Goal: Task Accomplishment & Management: Manage account settings

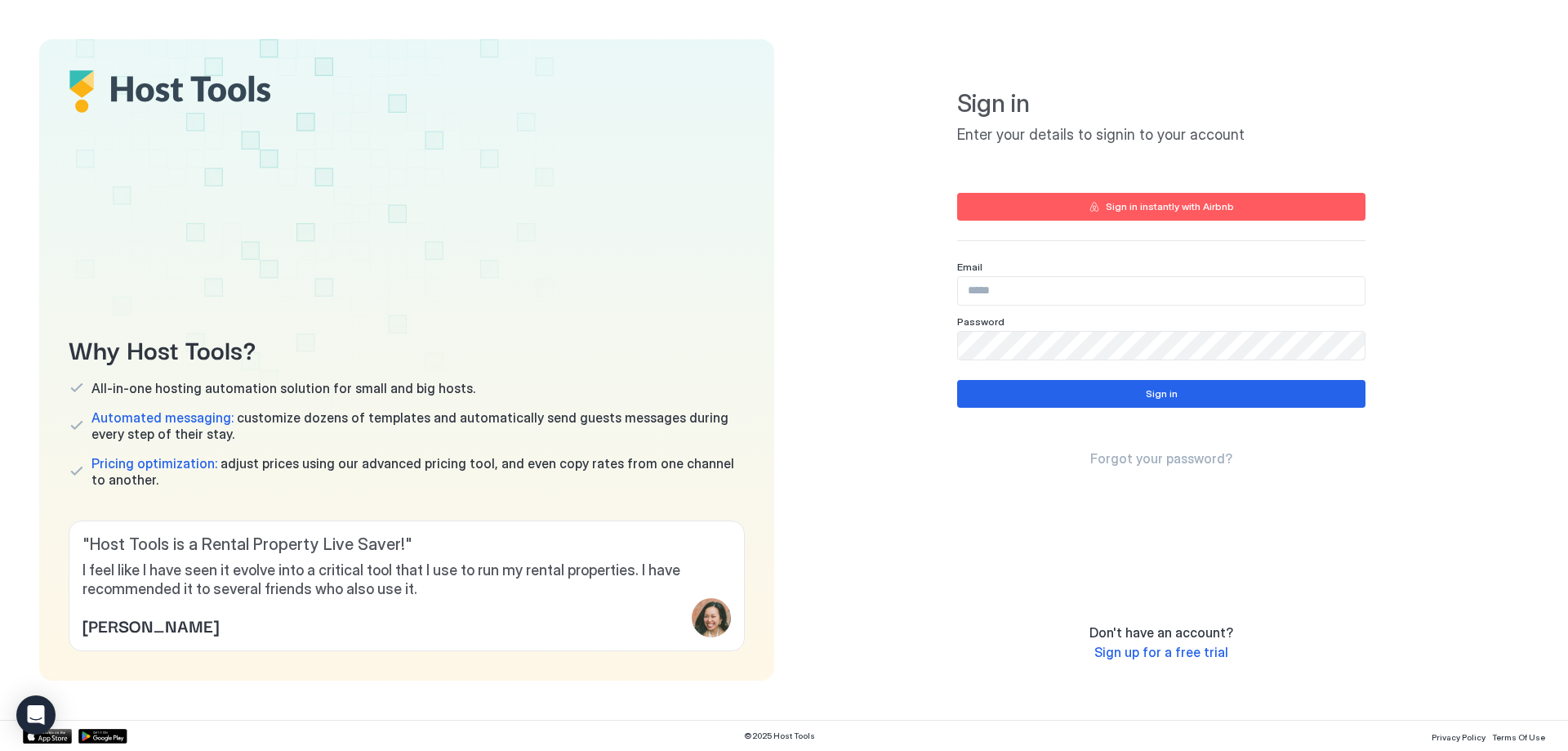
click at [1020, 297] on input "Input Field" at bounding box center [1161, 290] width 407 height 27
paste input "**********"
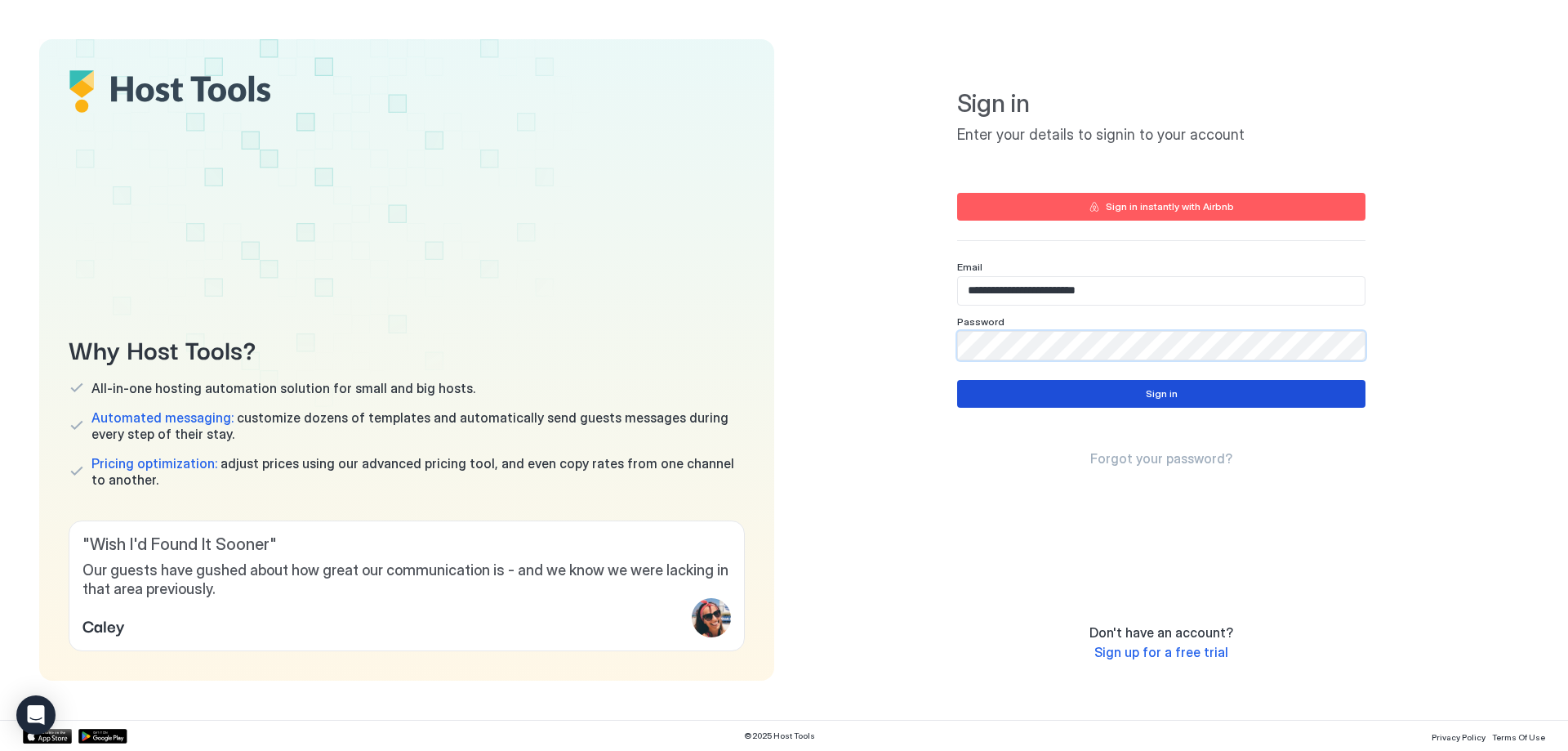
click at [1056, 398] on button "Sign in" at bounding box center [1161, 393] width 409 height 27
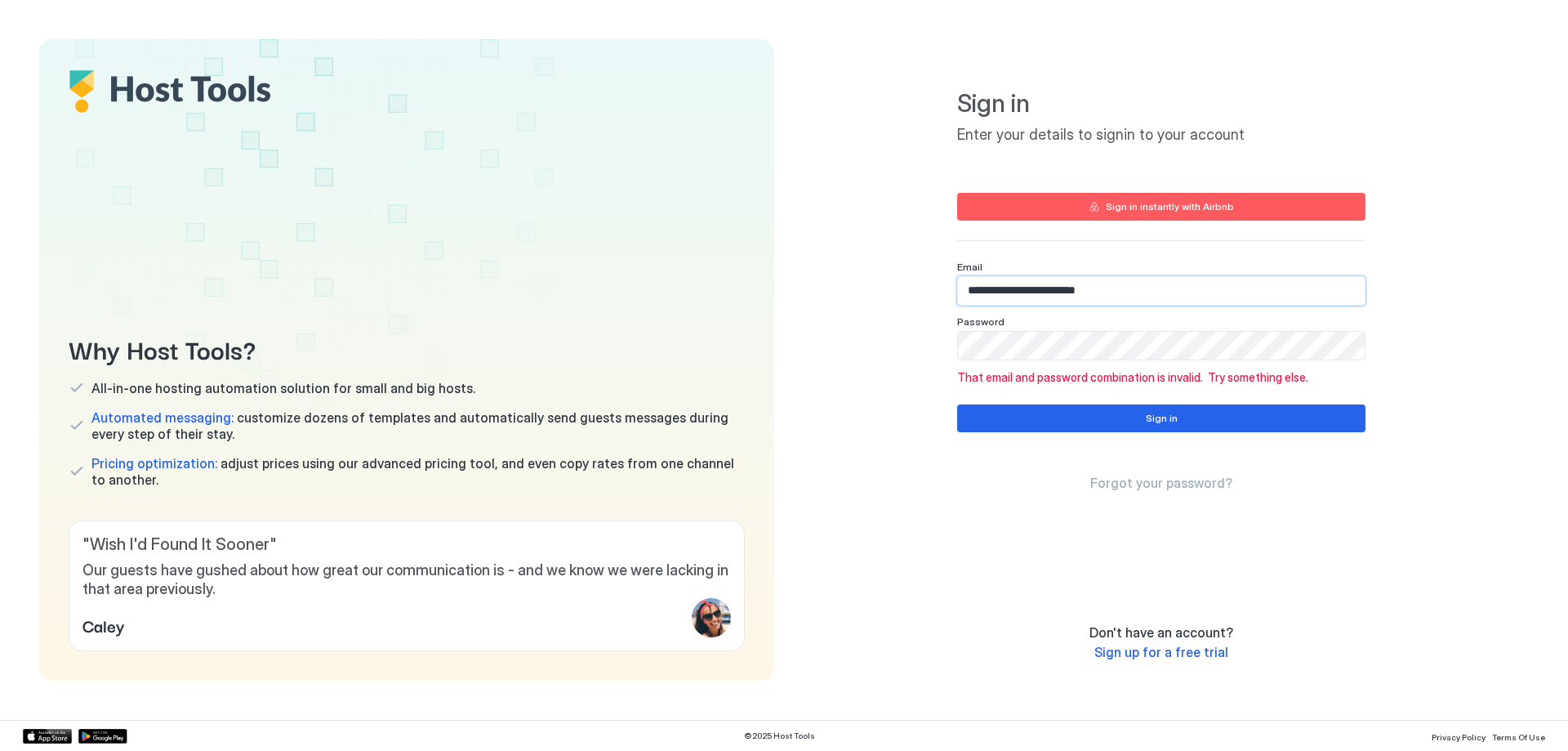
drag, startPoint x: 1107, startPoint y: 288, endPoint x: 1156, endPoint y: 300, distance: 50.4
click at [1008, 285] on input "**********" at bounding box center [1161, 290] width 407 height 27
drag, startPoint x: 1157, startPoint y: 299, endPoint x: 842, endPoint y: 285, distance: 315.3
click at [842, 285] on div "**********" at bounding box center [1161, 359] width 735 height 641
paste input "Input Field"
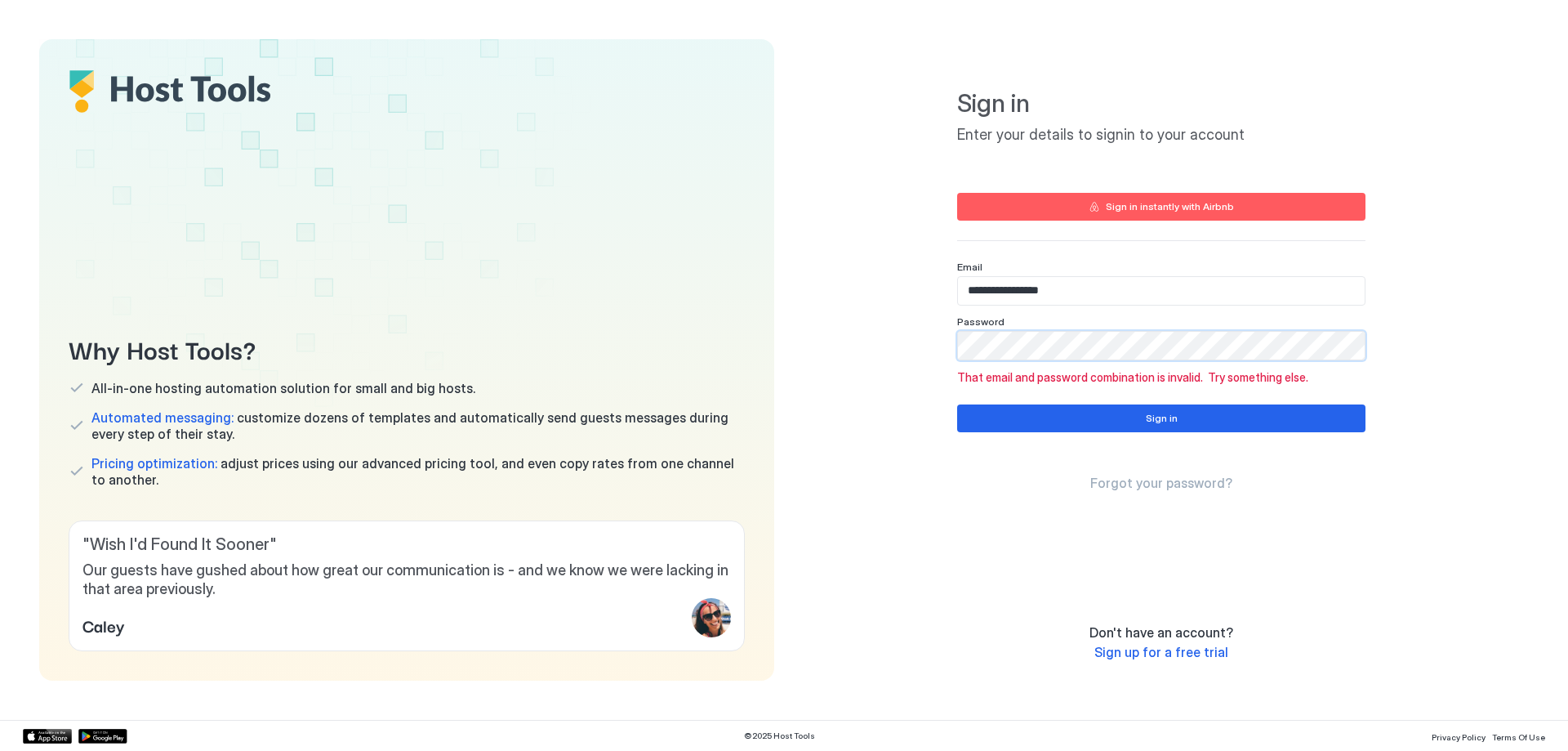
click at [828, 332] on div "**********" at bounding box center [1161, 359] width 735 height 641
click at [1078, 412] on button "Sign in" at bounding box center [1161, 418] width 409 height 27
drag, startPoint x: 1085, startPoint y: 287, endPoint x: 756, endPoint y: 266, distance: 329.7
click at [740, 262] on div "Why Host Tools? All-in-one hosting automation solution for small and big hosts.…" at bounding box center [783, 359] width 1490 height 641
paste input "***"
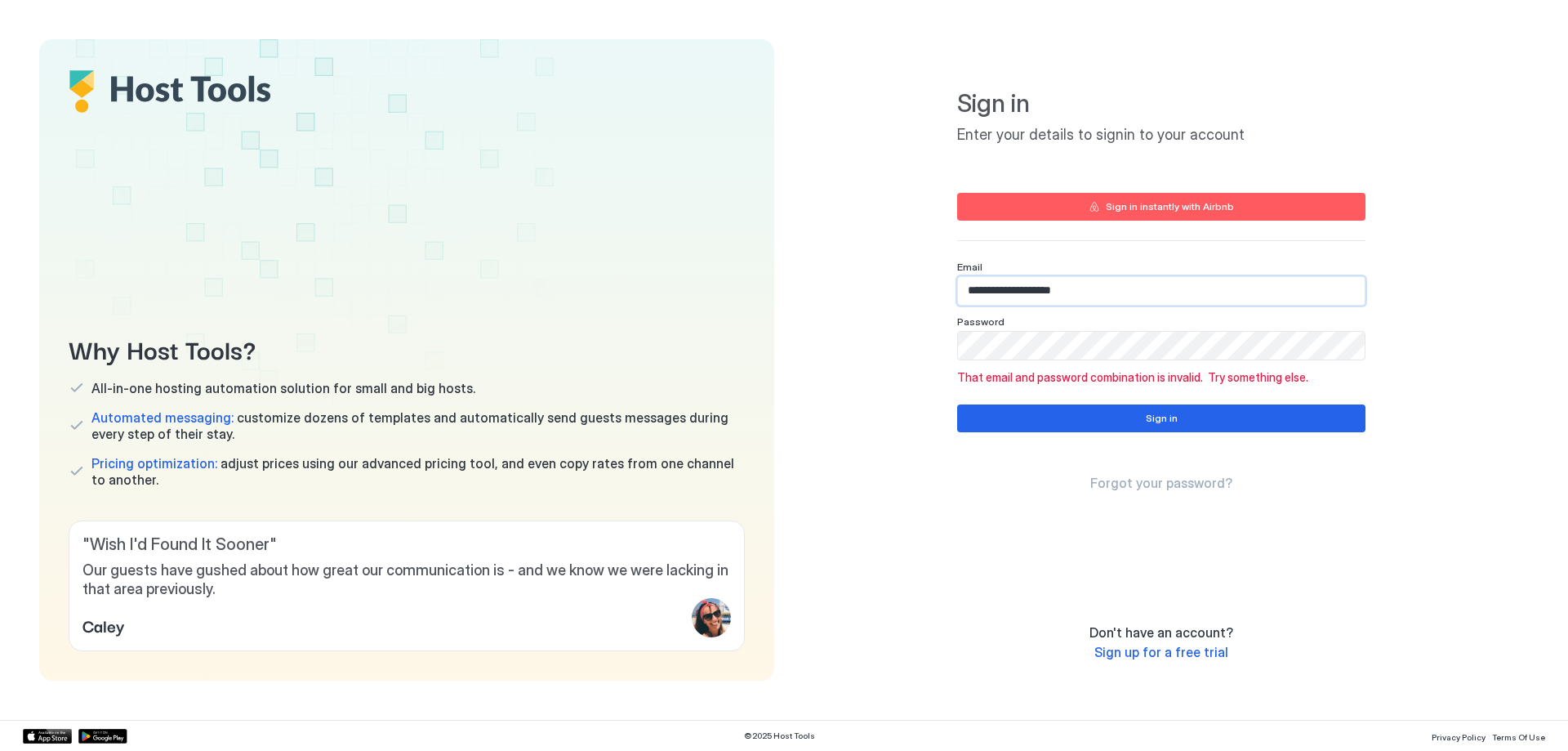
type input "**********"
click at [1073, 749] on div "© 2025 Host Tools Privacy Policy Terms Of Use" at bounding box center [784, 735] width 1568 height 31
click at [966, 349] on div "**********" at bounding box center [1161, 323] width 409 height 124
drag, startPoint x: 1046, startPoint y: 362, endPoint x: 848, endPoint y: 338, distance: 199.4
click at [851, 339] on div "**********" at bounding box center [1161, 359] width 735 height 641
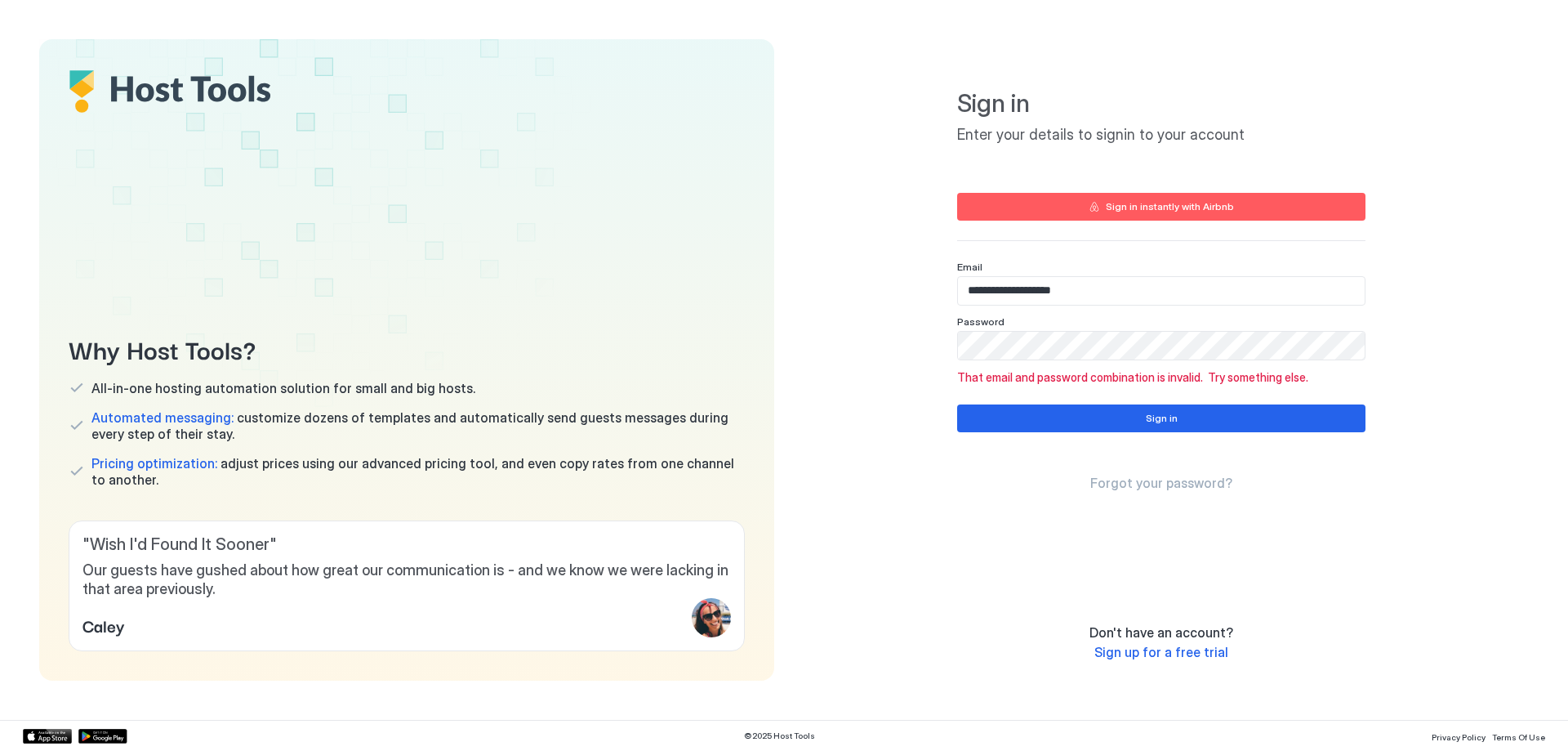
click at [1154, 420] on div "Sign in" at bounding box center [1162, 418] width 32 height 15
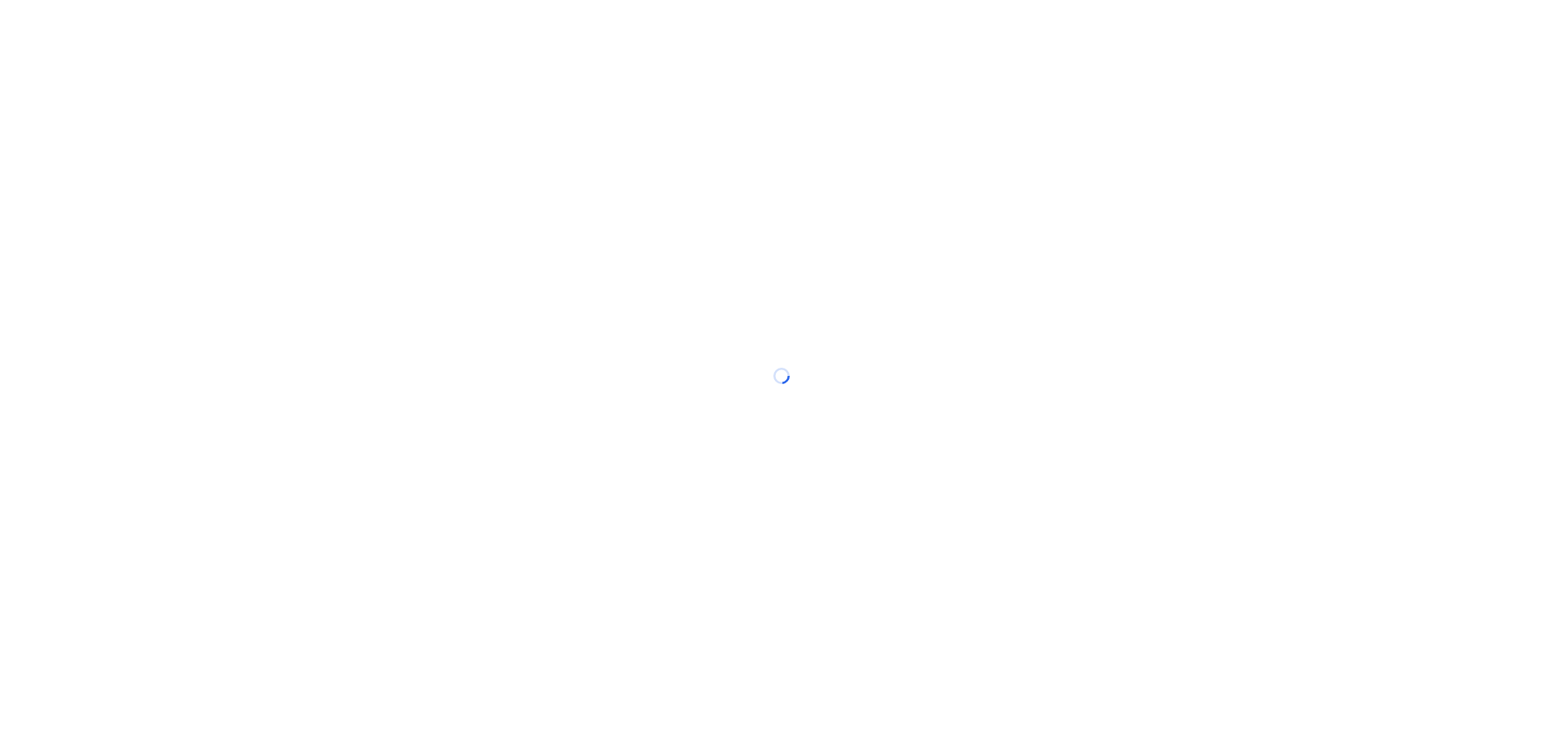
click at [1008, 507] on div at bounding box center [784, 376] width 1568 height 751
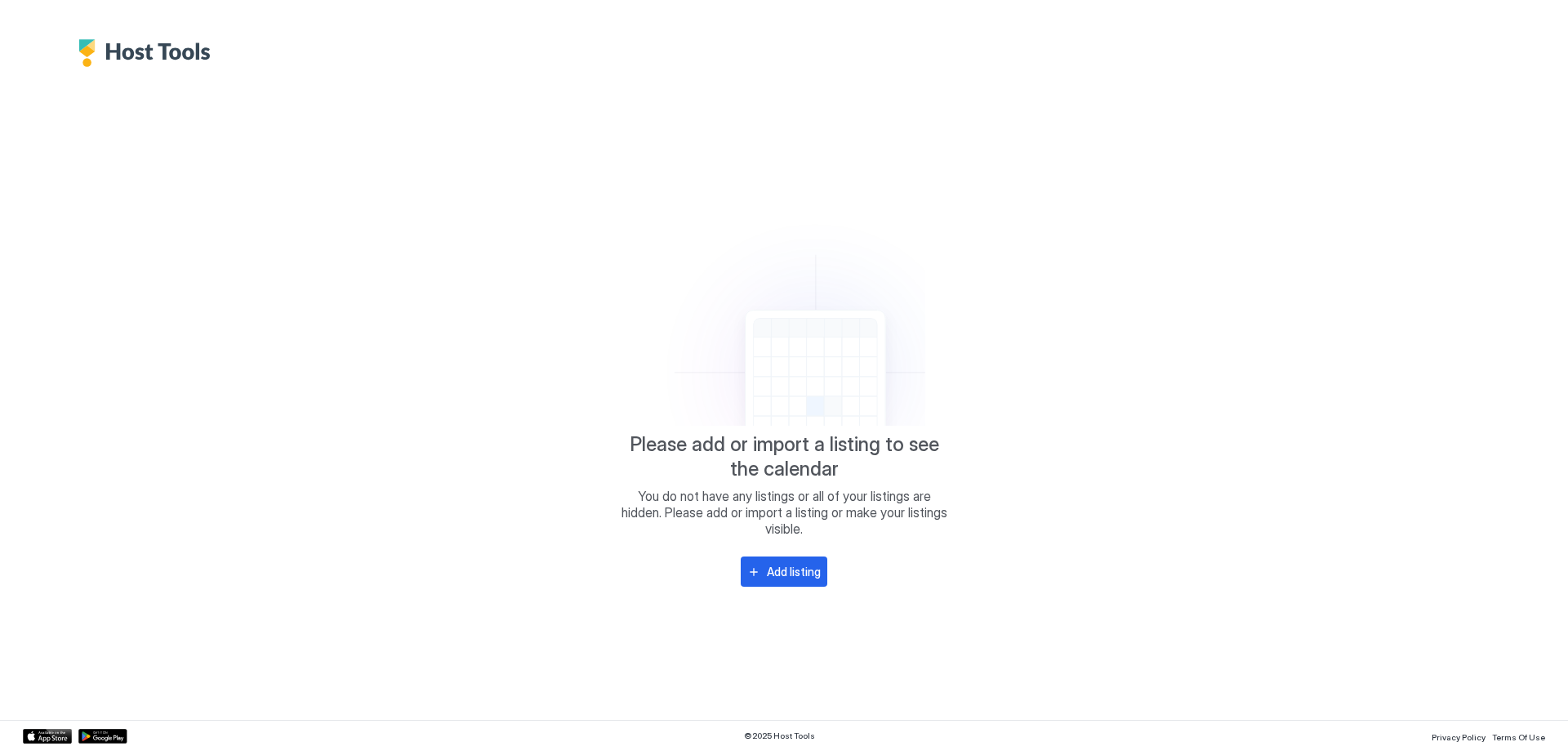
click at [992, 179] on div "Please add or import a listing to see the calendar You do not have any listings…" at bounding box center [784, 393] width 1523 height 653
click at [1106, 277] on div "Please add or import a listing to see the calendar You do not have any listings…" at bounding box center [784, 393] width 1523 height 653
click at [141, 55] on img "Host Tools Logo" at bounding box center [148, 52] width 141 height 27
drag, startPoint x: 140, startPoint y: 45, endPoint x: 3, endPoint y: 0, distance: 144.2
click at [136, 44] on img "Host Tools Logo" at bounding box center [148, 52] width 141 height 27
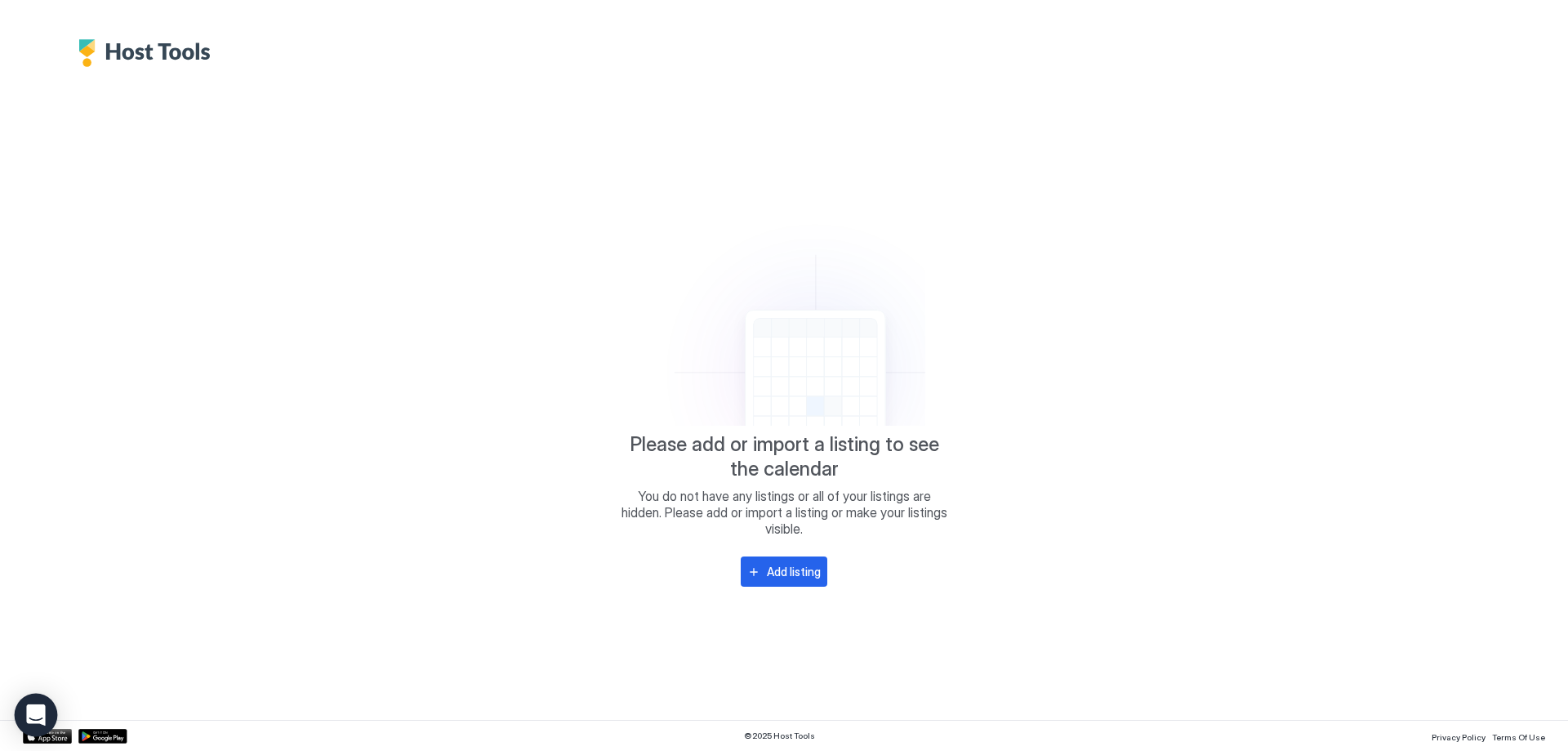
click at [45, 721] on div "Open Intercom Messenger" at bounding box center [37, 715] width 44 height 44
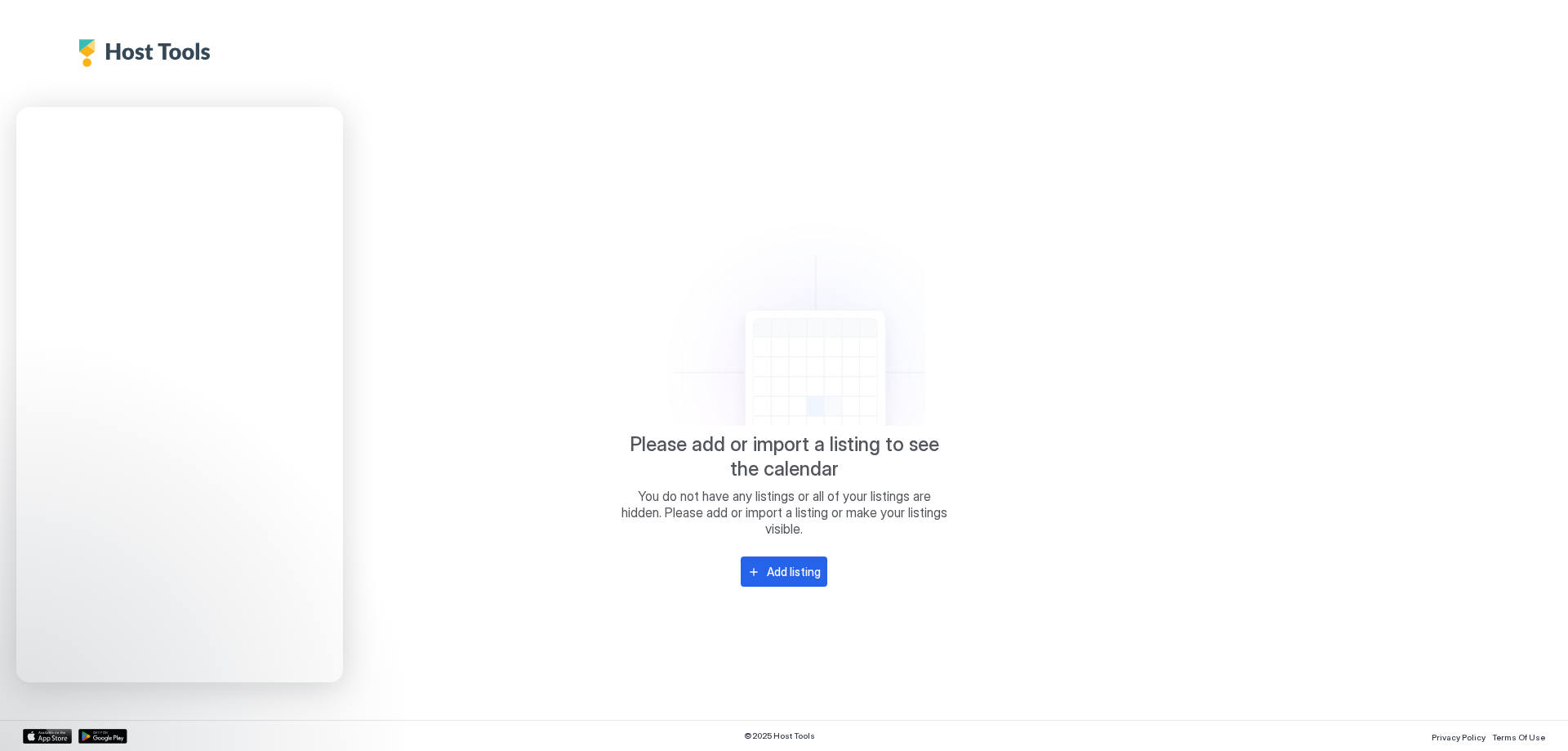
click at [497, 293] on div "Please add or import a listing to see the calendar You do not have any listings…" at bounding box center [784, 393] width 1523 height 653
click at [590, 4] on div at bounding box center [784, 33] width 1568 height 67
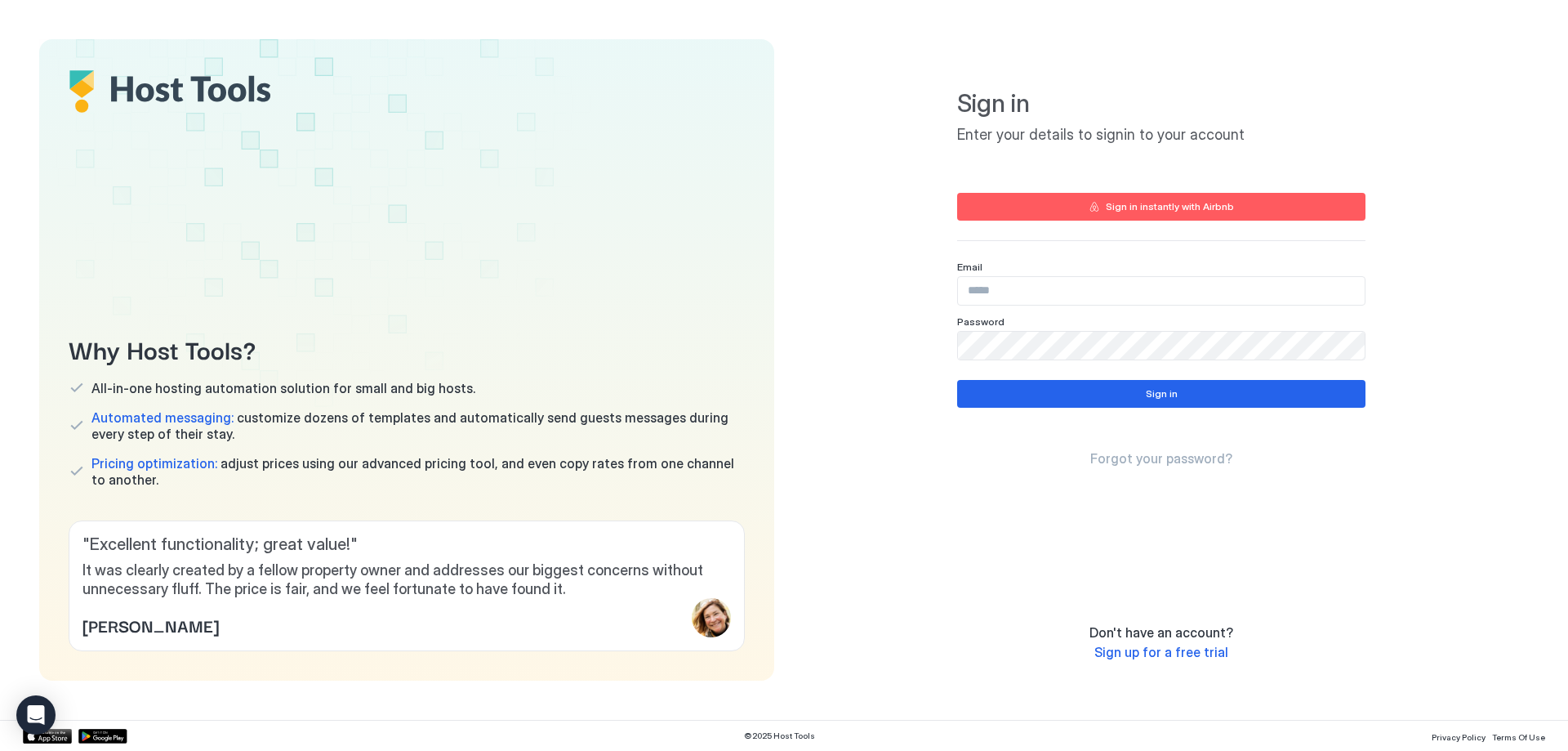
click at [1162, 207] on div "Sign in instantly with Airbnb" at bounding box center [1161, 217] width 409 height 48
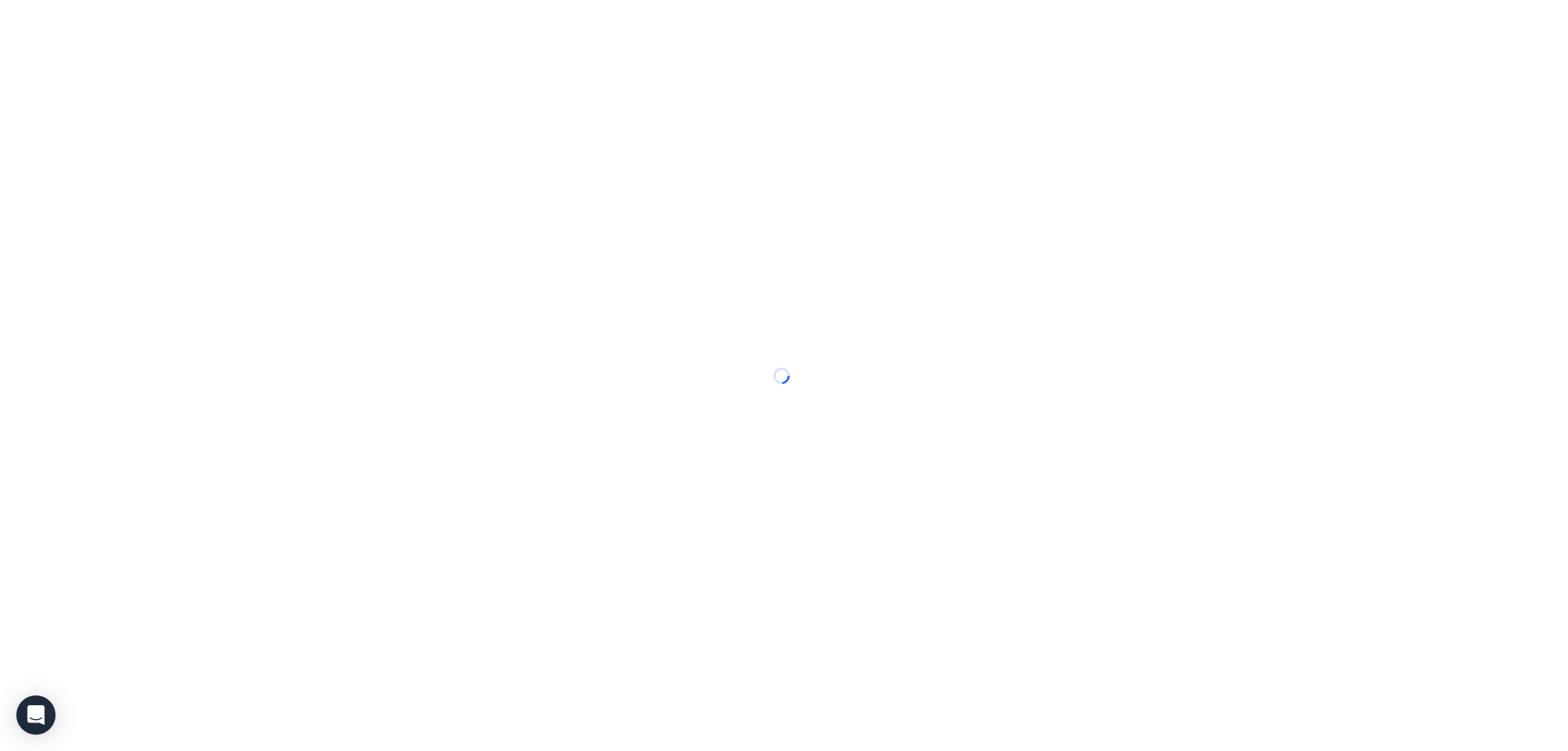
click at [1086, 267] on div at bounding box center [784, 376] width 1568 height 751
click at [1079, 270] on div at bounding box center [784, 376] width 1568 height 751
drag, startPoint x: 1079, startPoint y: 267, endPoint x: 1054, endPoint y: 254, distance: 28.2
click at [1078, 267] on div at bounding box center [784, 376] width 1568 height 751
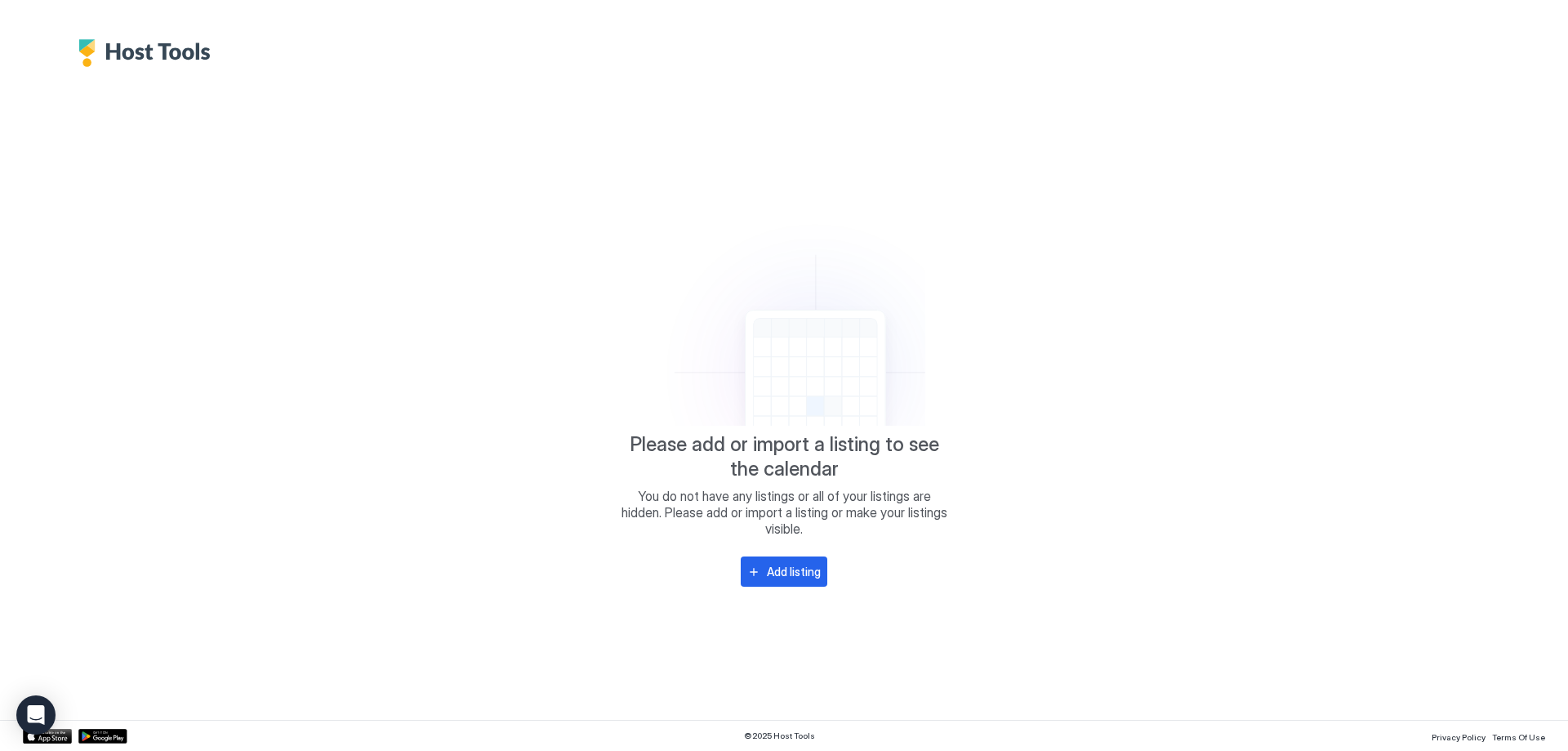
click at [201, 61] on img "Host Tools Logo" at bounding box center [148, 52] width 141 height 27
click at [200, 56] on img "Host Tools Logo" at bounding box center [148, 52] width 141 height 27
click at [46, 707] on div "Open Intercom Messenger" at bounding box center [37, 715] width 44 height 44
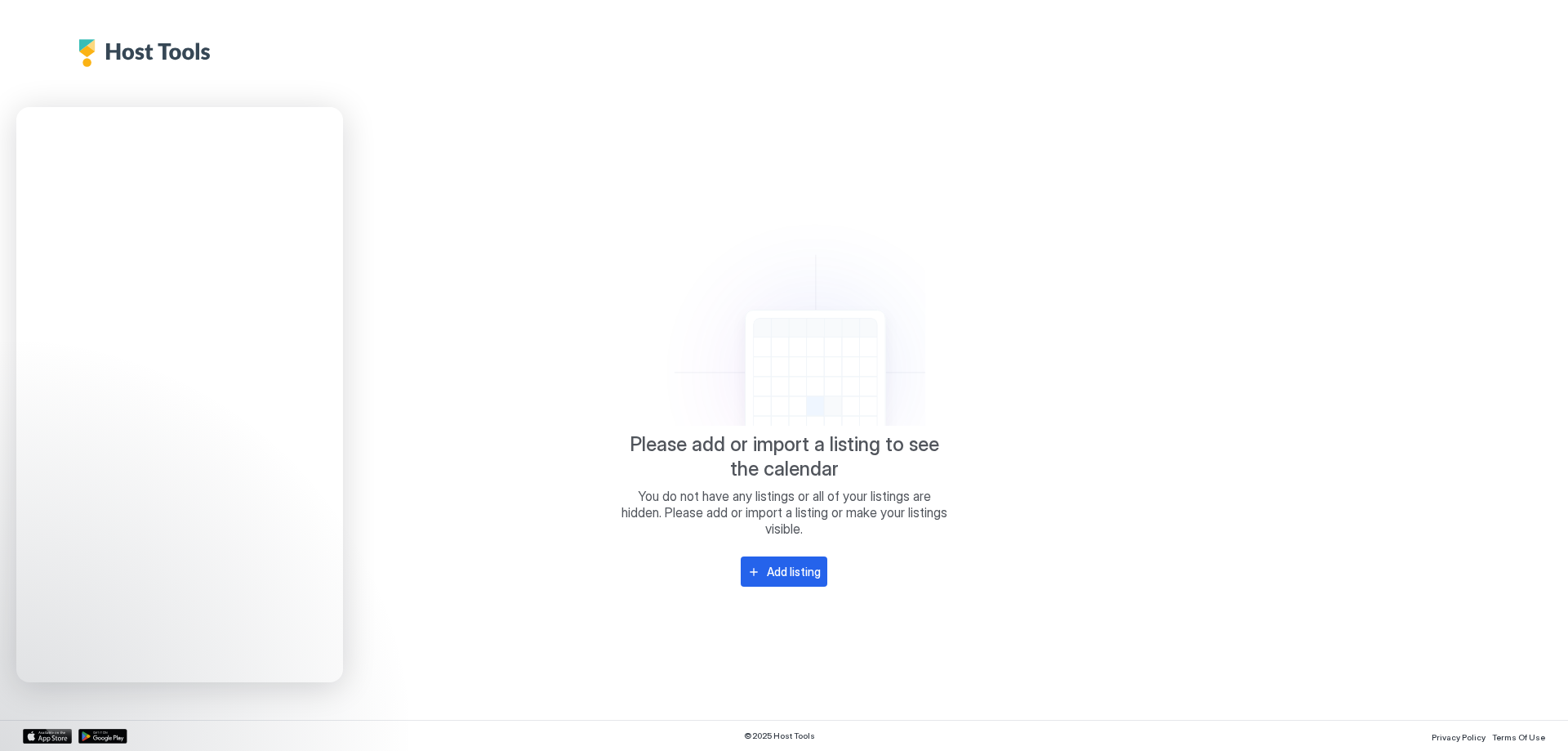
click at [135, 83] on div "Please add or import a listing to see the calendar You do not have any listings…" at bounding box center [784, 393] width 1523 height 653
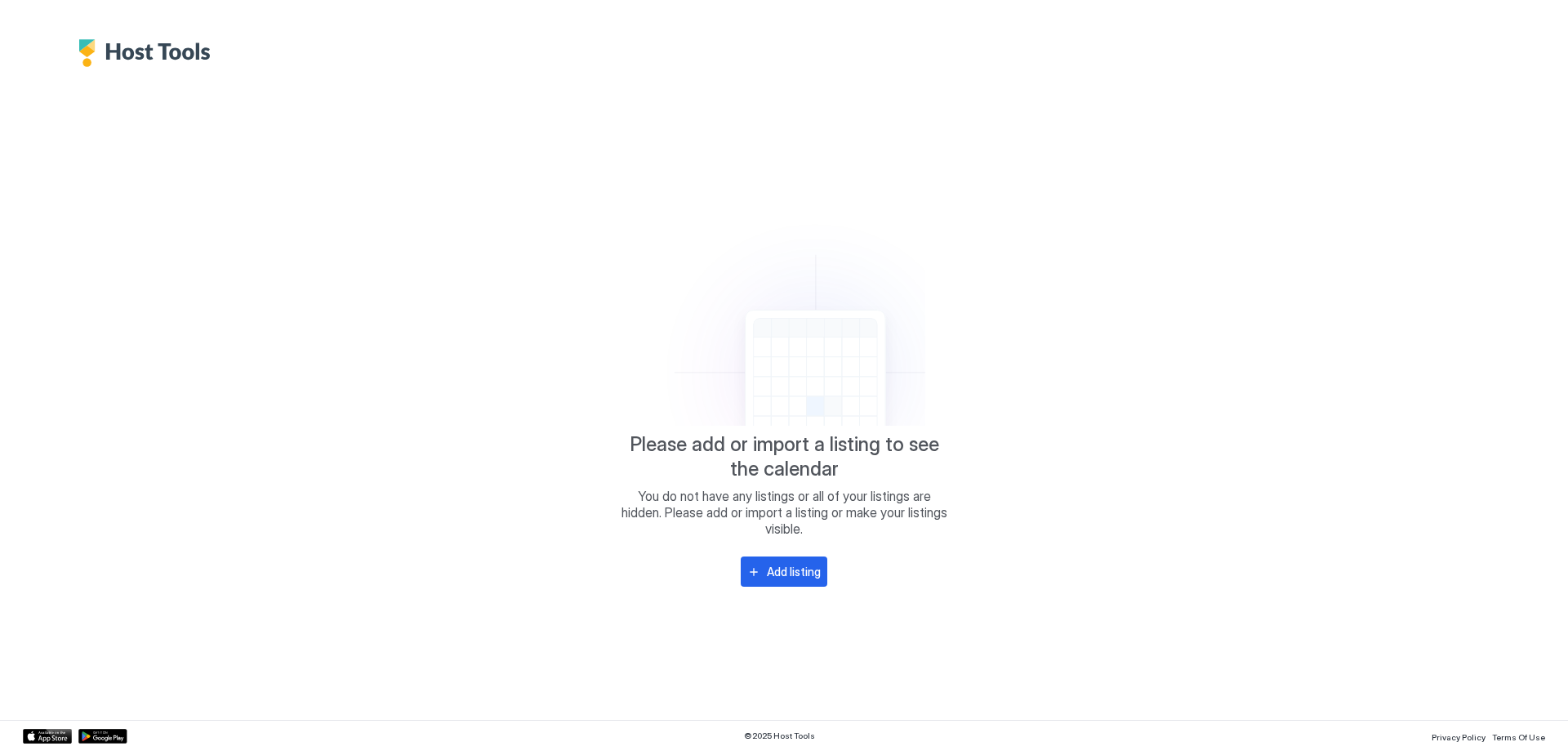
click at [147, 58] on img "Host Tools Logo" at bounding box center [148, 52] width 141 height 27
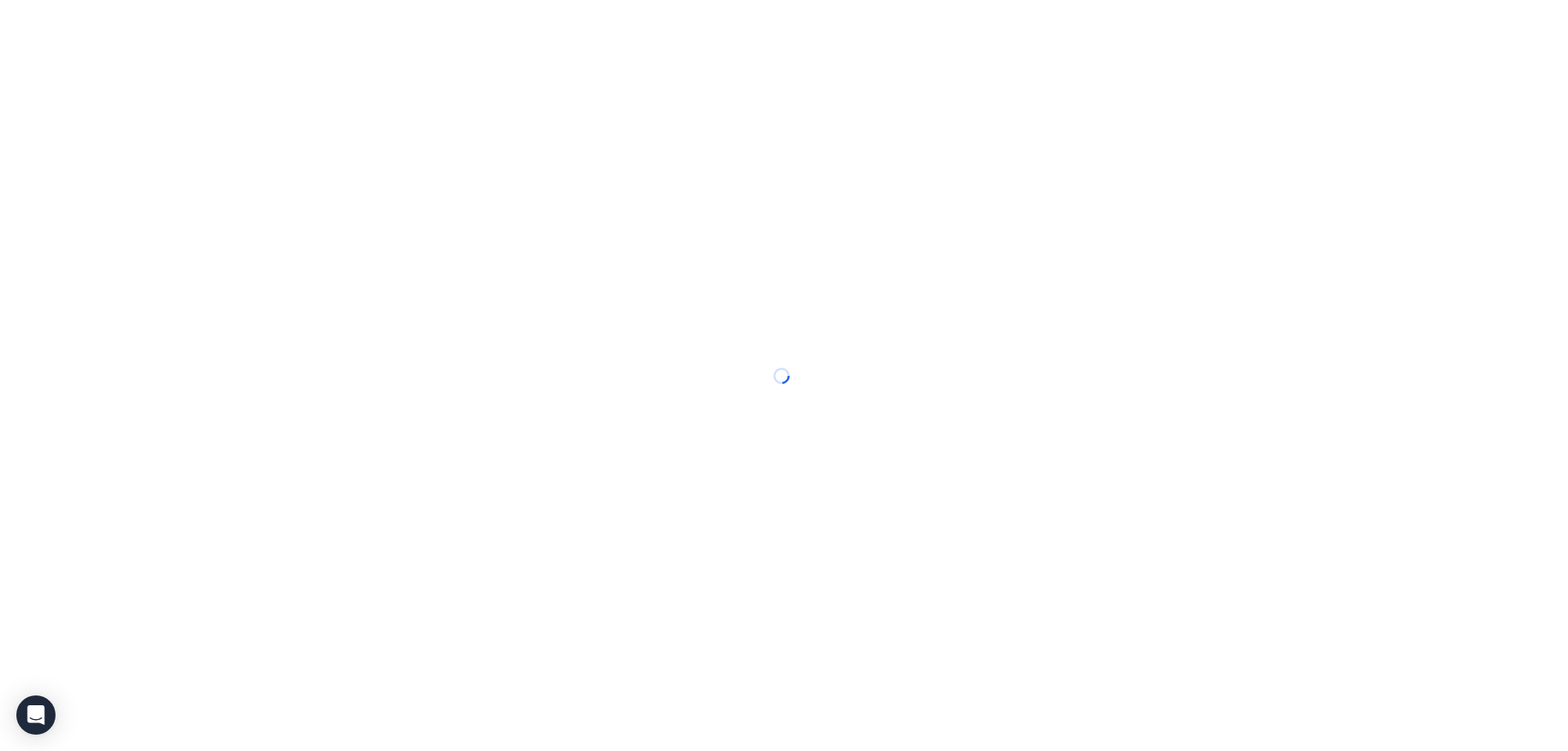
drag, startPoint x: 1138, startPoint y: 410, endPoint x: 1143, endPoint y: 371, distance: 39.3
click at [1146, 360] on div at bounding box center [784, 376] width 1568 height 751
click at [1146, 367] on div at bounding box center [784, 376] width 1568 height 751
drag, startPoint x: 0, startPoint y: 0, endPoint x: 1138, endPoint y: 338, distance: 1187.1
click at [1140, 343] on div at bounding box center [784, 376] width 1568 height 751
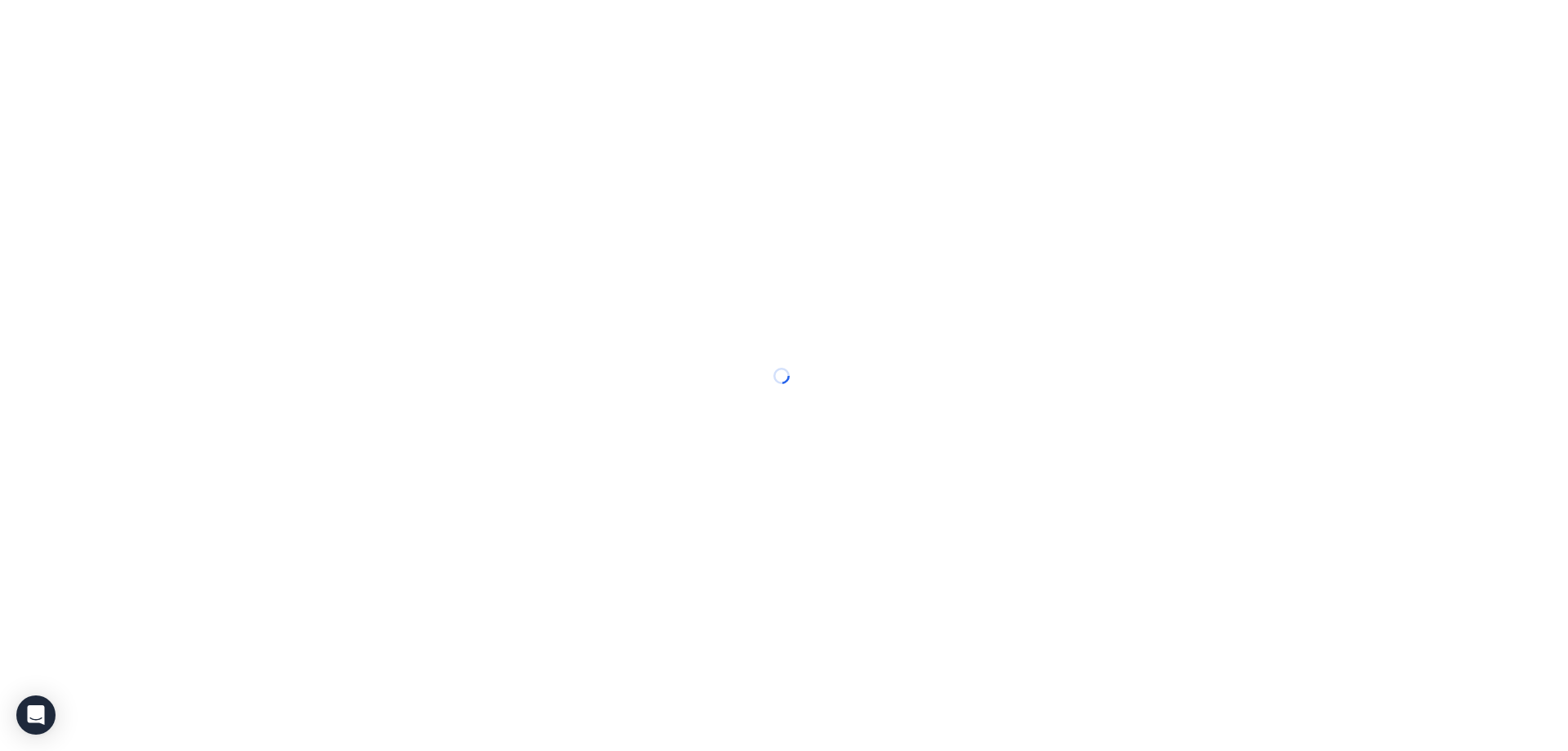
click at [985, 166] on div at bounding box center [784, 376] width 1568 height 751
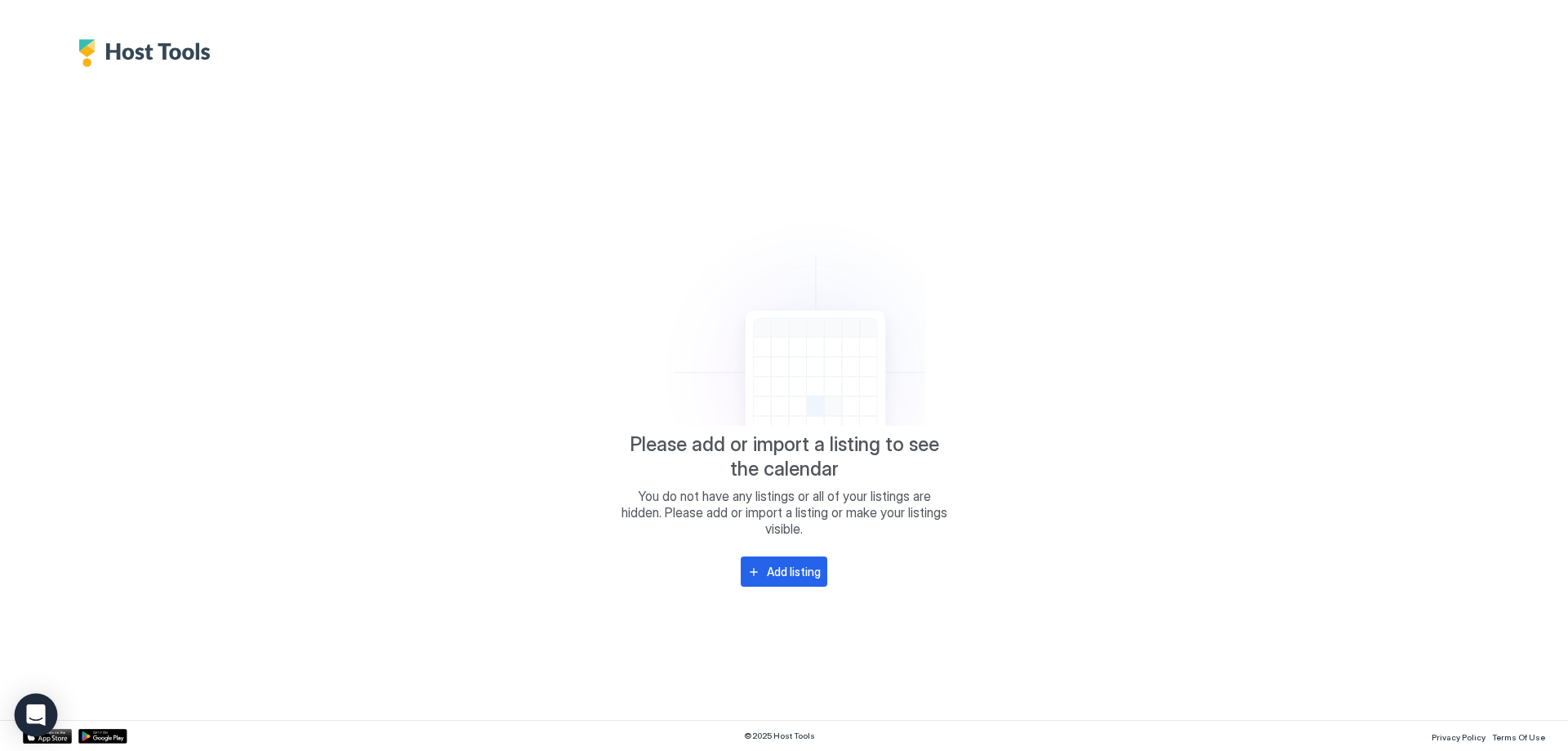
click at [38, 723] on icon "Open Intercom Messenger" at bounding box center [36, 715] width 21 height 21
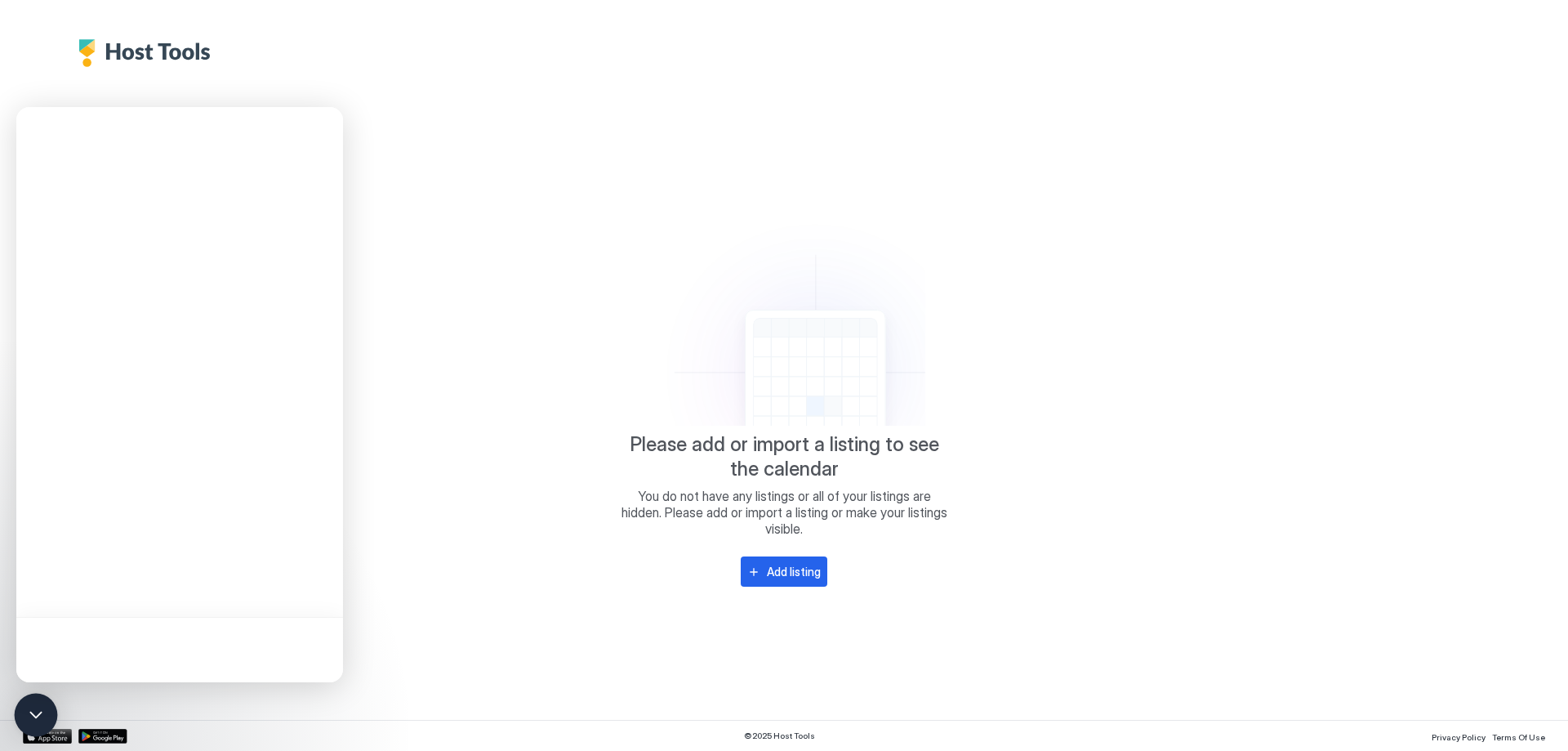
click at [43, 707] on icon "Open Intercom Messenger" at bounding box center [36, 715] width 21 height 21
